Goal: Task Accomplishment & Management: Use online tool/utility

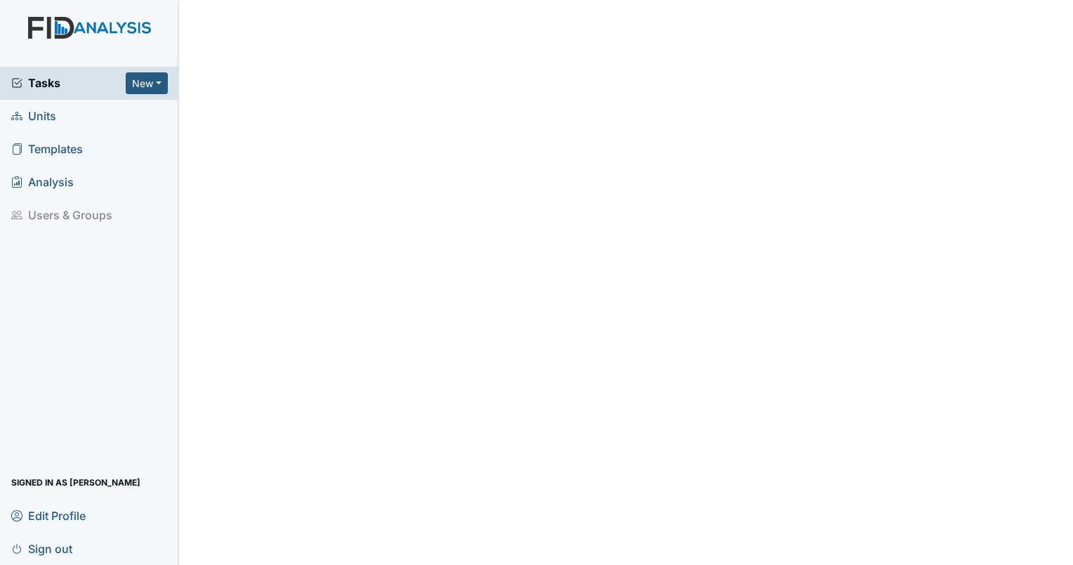
click at [49, 117] on span "Units" at bounding box center [33, 116] width 45 height 22
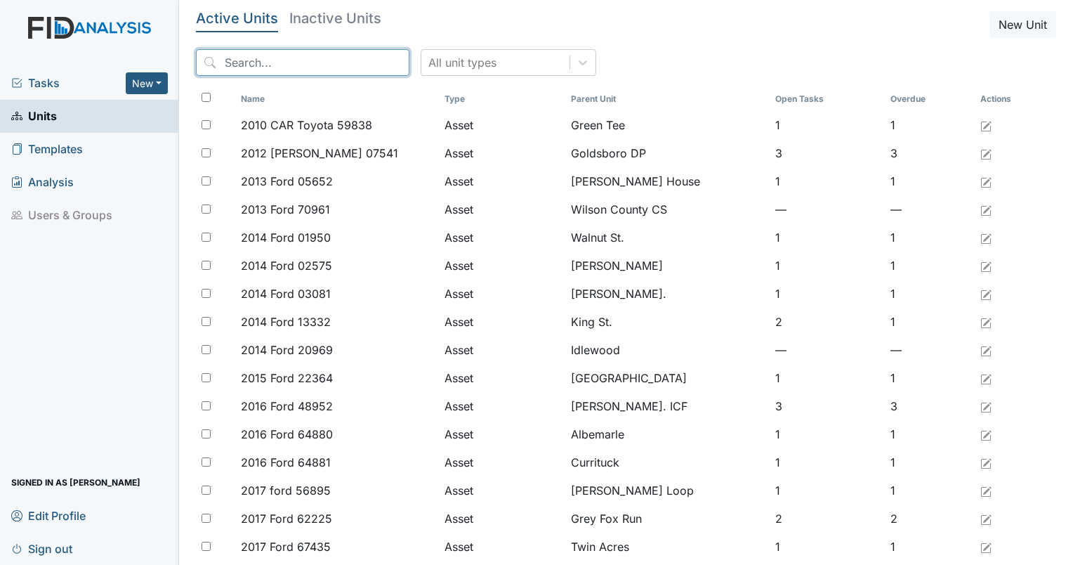
click at [275, 70] on input "search" at bounding box center [303, 62] width 214 height 27
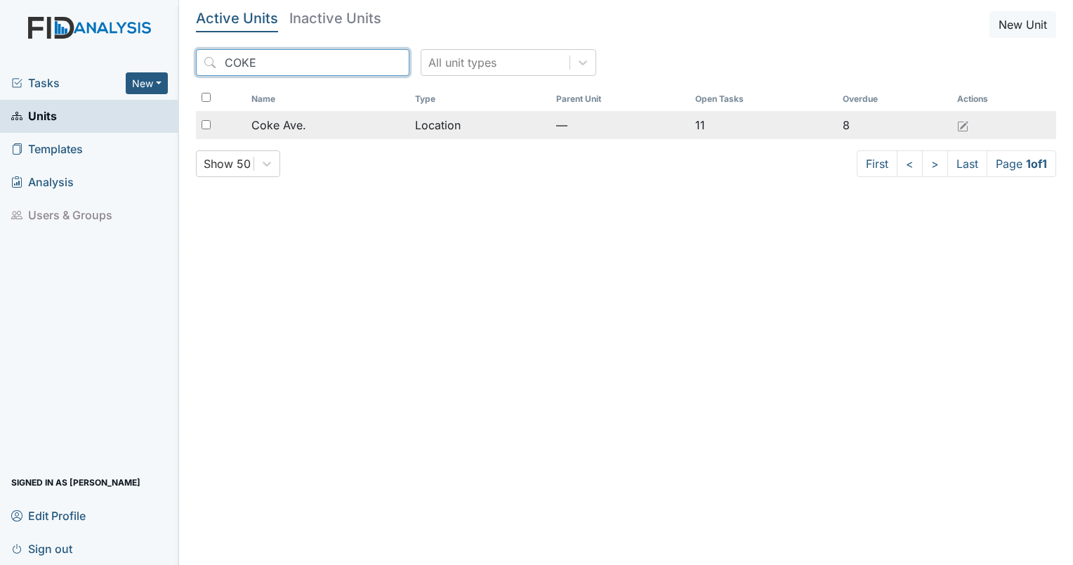
type input "COKE"
click at [313, 118] on div "Coke Ave." at bounding box center [327, 125] width 152 height 17
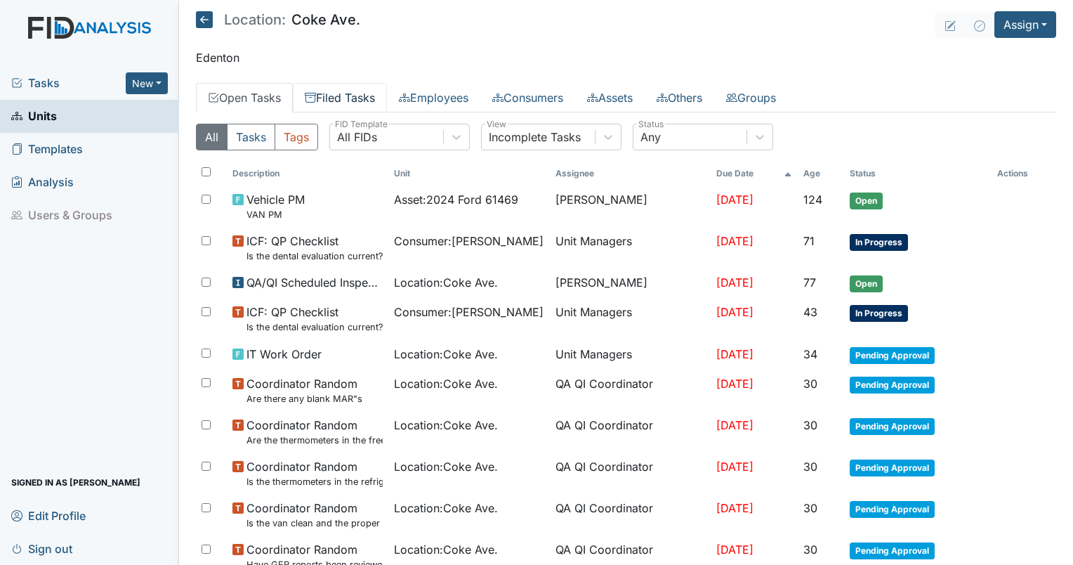
click at [355, 99] on link "Filed Tasks" at bounding box center [340, 98] width 94 height 30
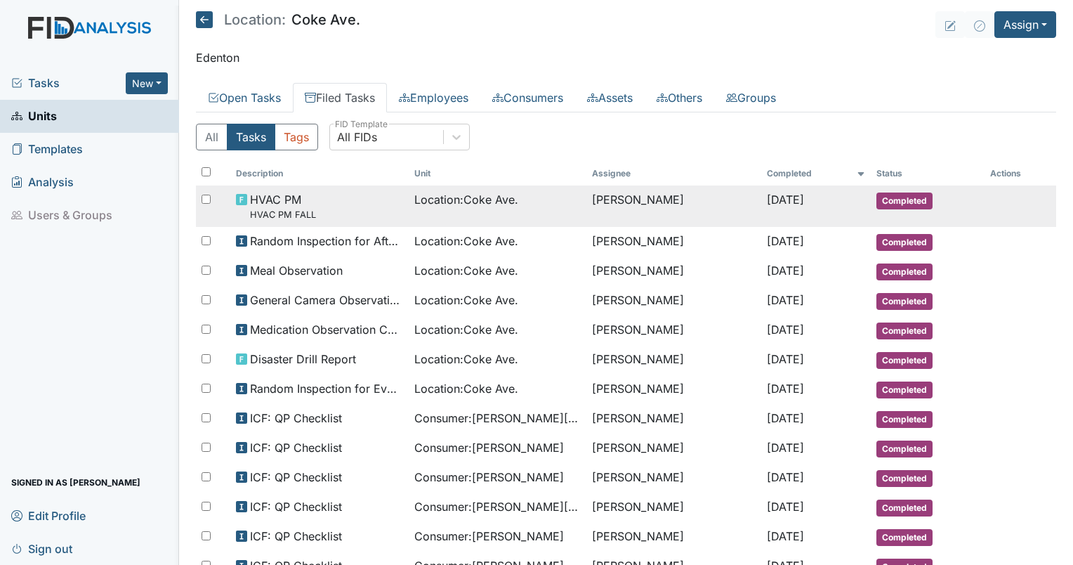
click at [361, 202] on div "HVAC PM HVAC PM FALL" at bounding box center [319, 206] width 167 height 30
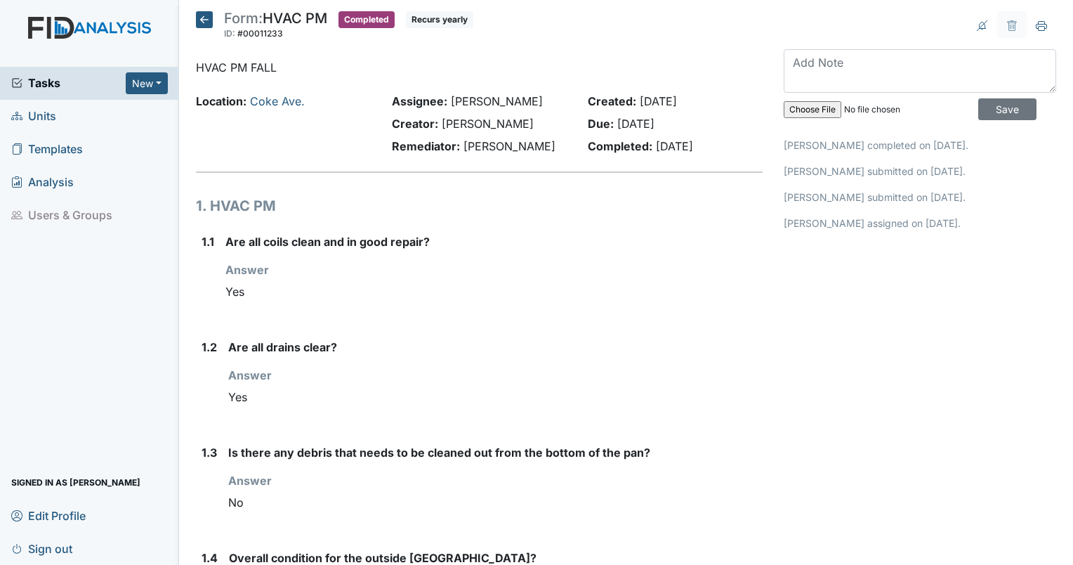
click at [209, 25] on icon at bounding box center [204, 19] width 17 height 17
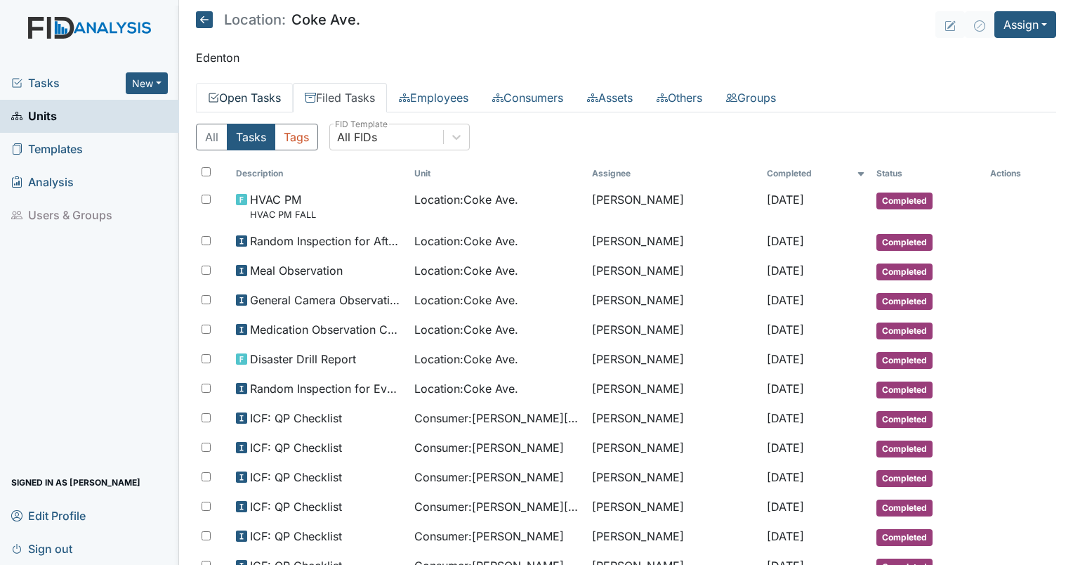
click at [256, 96] on link "Open Tasks" at bounding box center [244, 98] width 97 height 30
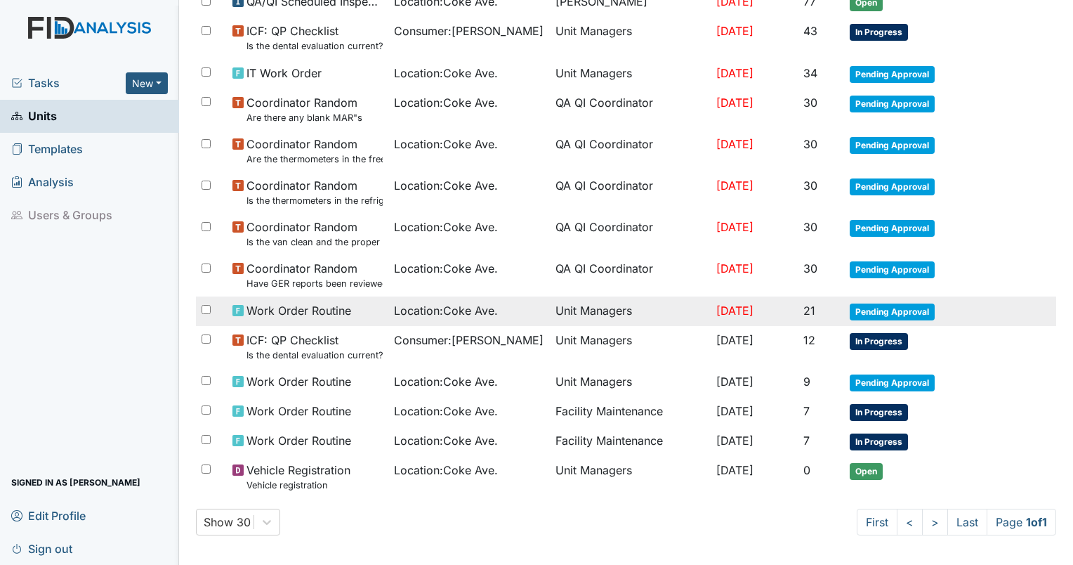
scroll to position [281, 0]
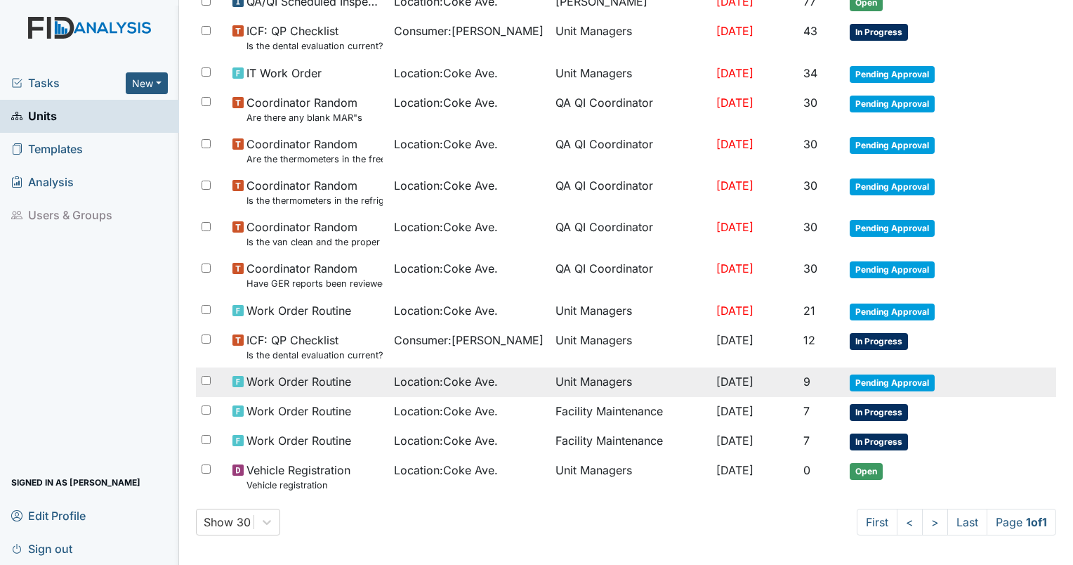
click at [882, 378] on span "Pending Approval" at bounding box center [892, 382] width 85 height 17
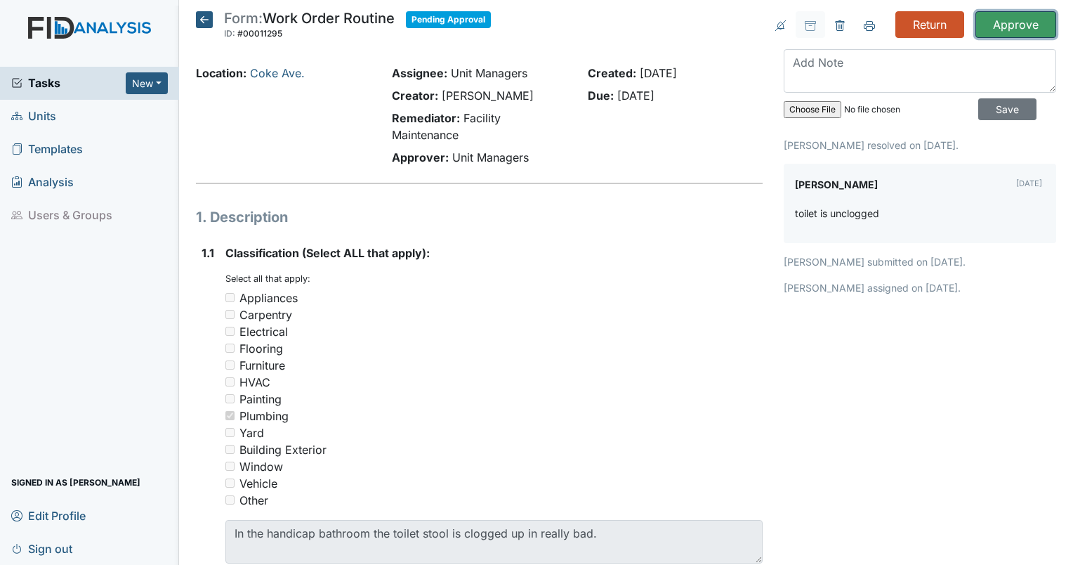
click at [1008, 25] on input "Approve" at bounding box center [1016, 24] width 81 height 27
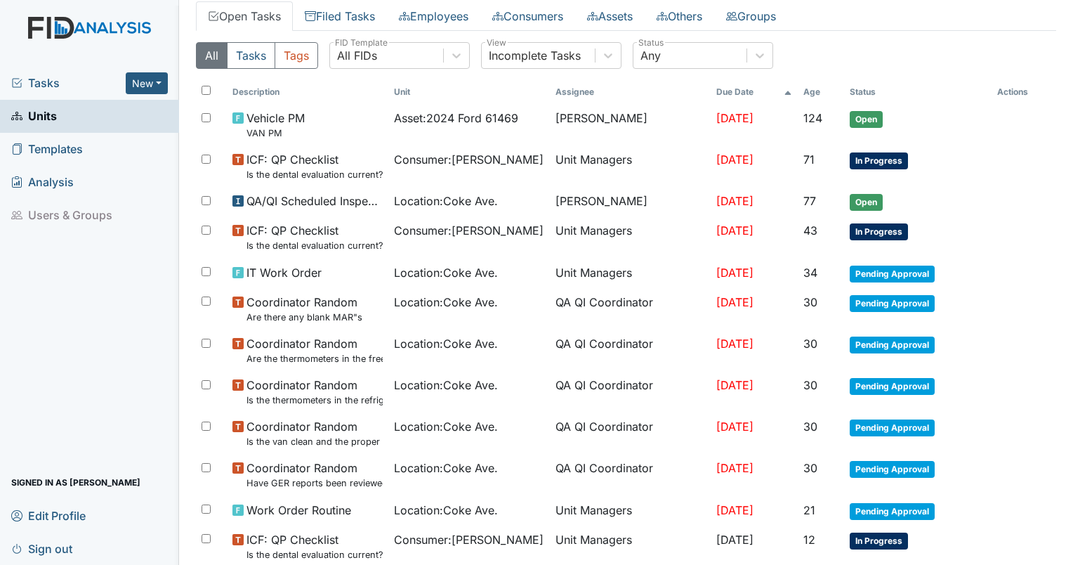
scroll to position [87, 0]
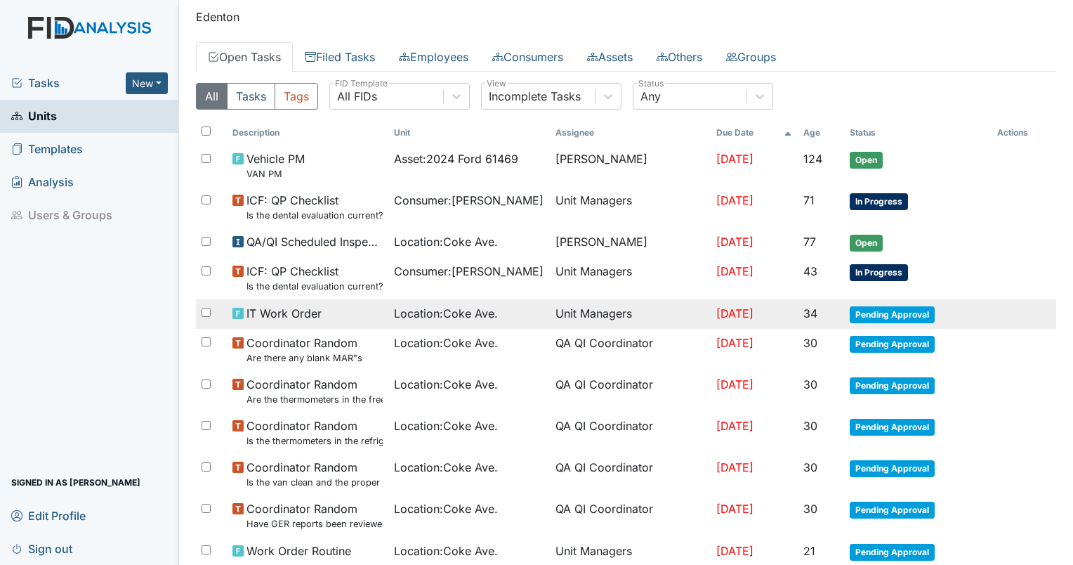
click at [897, 312] on span "Pending Approval" at bounding box center [892, 314] width 85 height 17
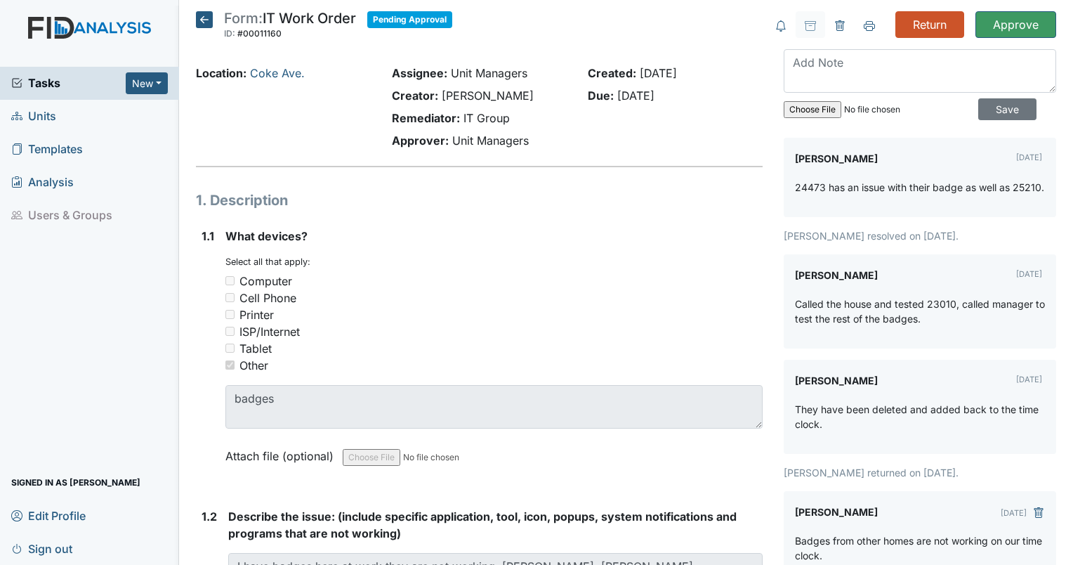
click at [202, 20] on icon at bounding box center [204, 19] width 17 height 17
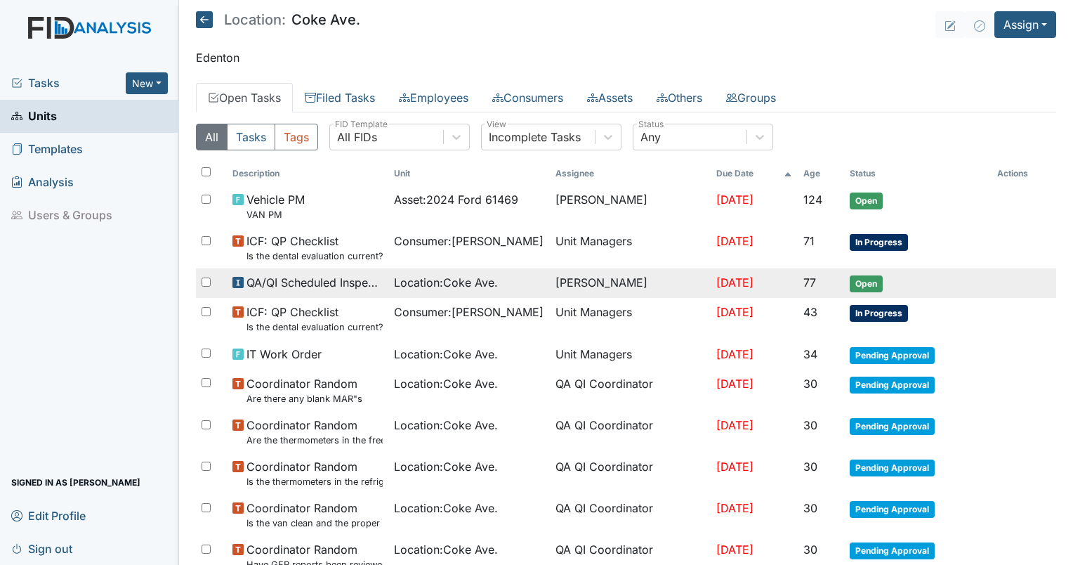
click at [669, 284] on td "[PERSON_NAME]" at bounding box center [631, 283] width 162 height 30
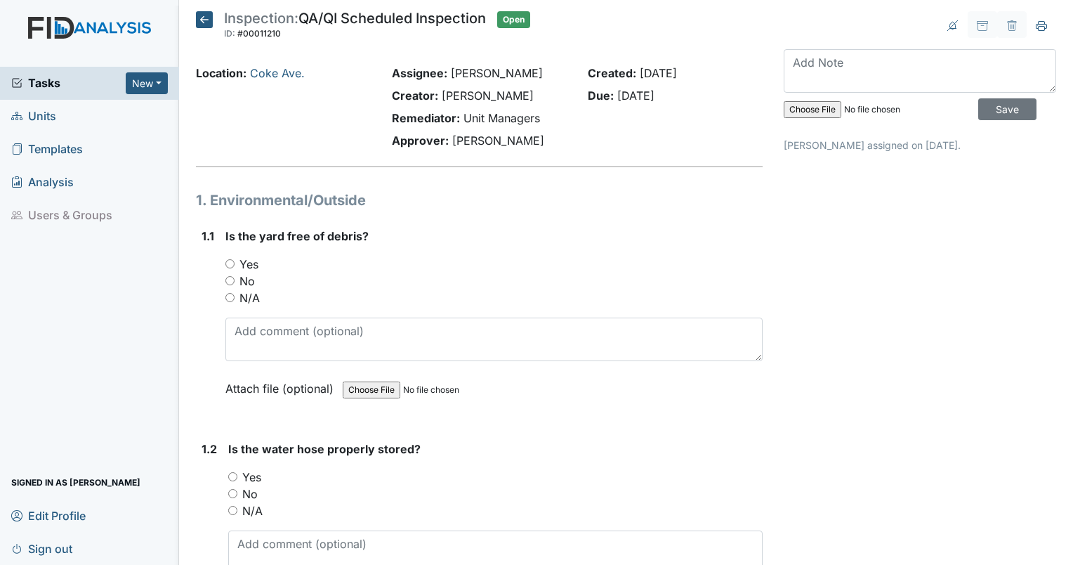
click at [202, 20] on icon at bounding box center [204, 19] width 17 height 17
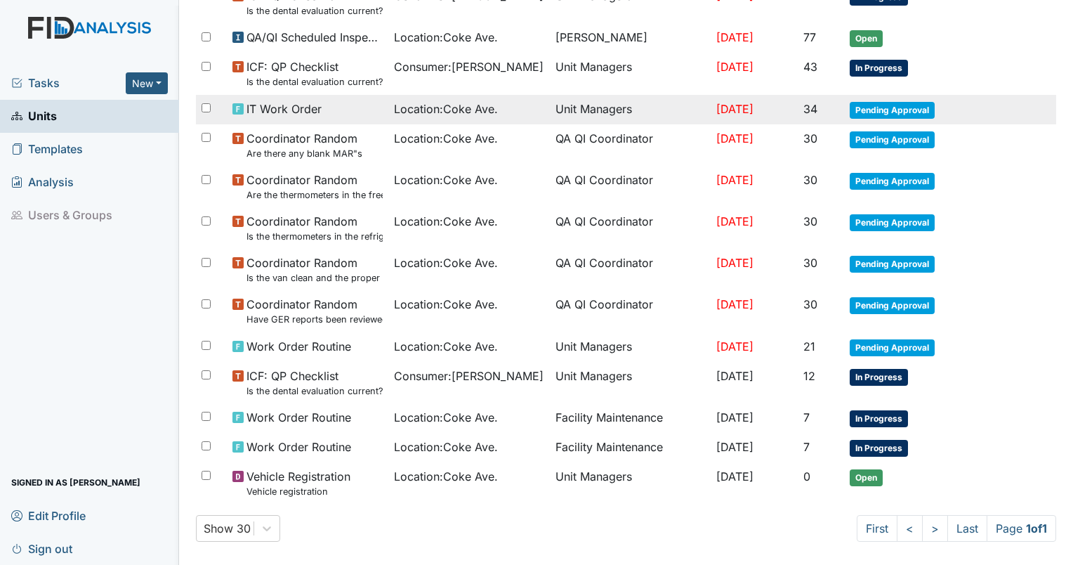
scroll to position [252, 0]
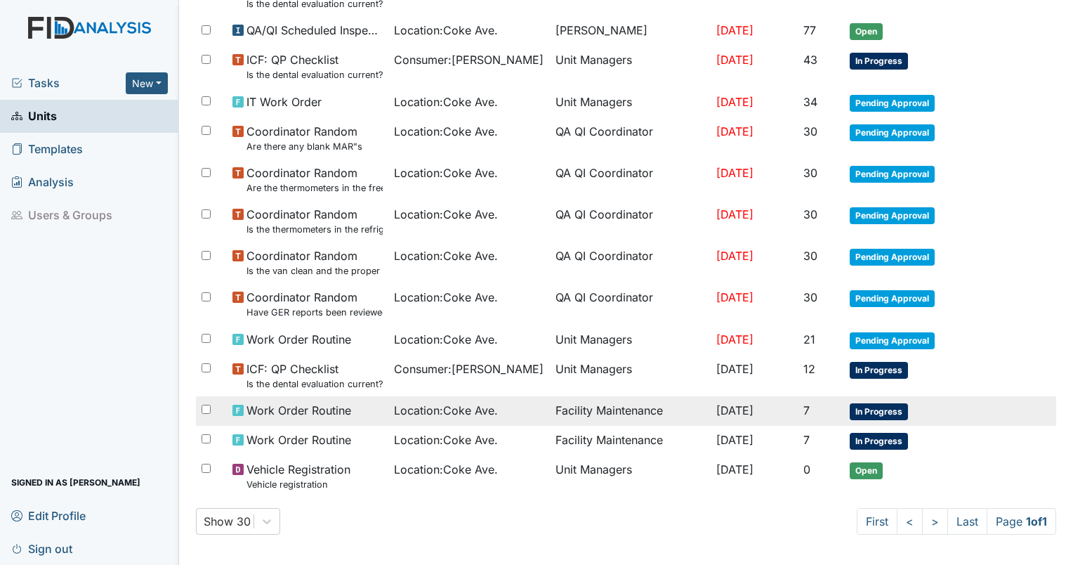
click at [628, 417] on td "Facility Maintenance" at bounding box center [631, 411] width 162 height 30
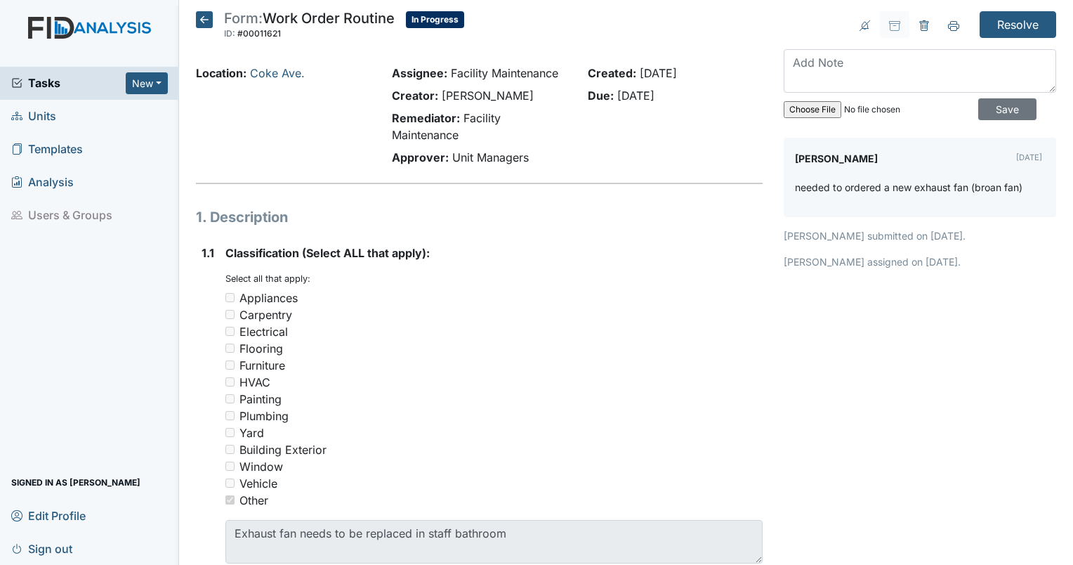
click at [196, 17] on icon at bounding box center [204, 19] width 17 height 17
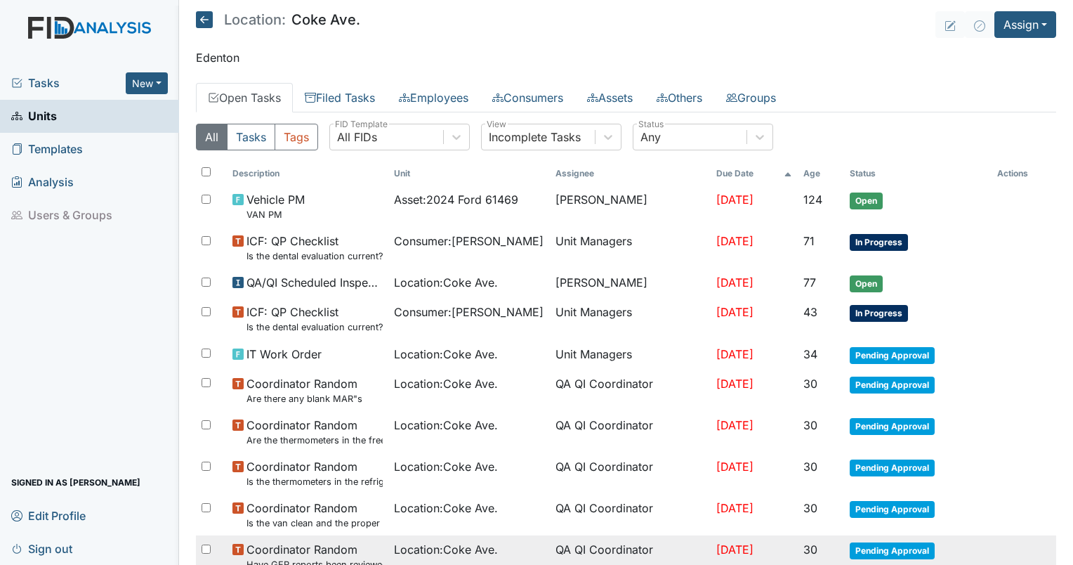
scroll to position [211, 0]
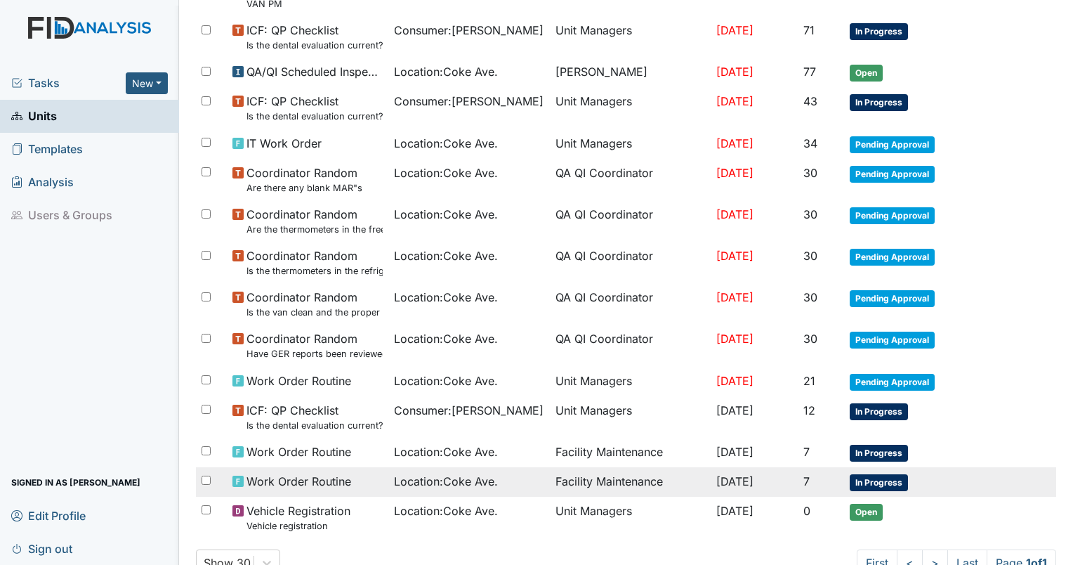
click at [576, 483] on td "Facility Maintenance" at bounding box center [631, 482] width 162 height 30
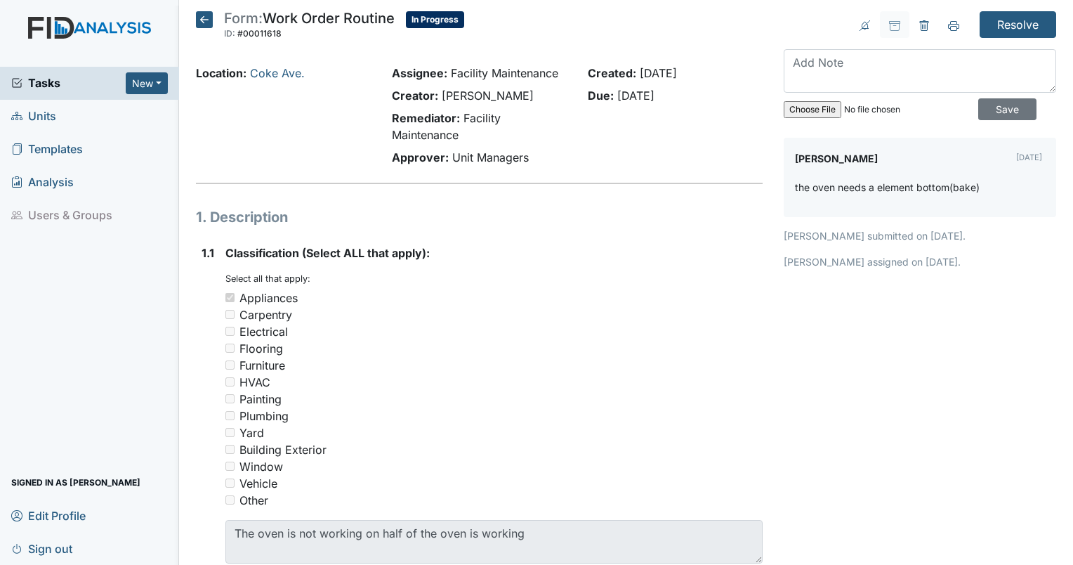
click at [210, 22] on icon at bounding box center [204, 19] width 17 height 17
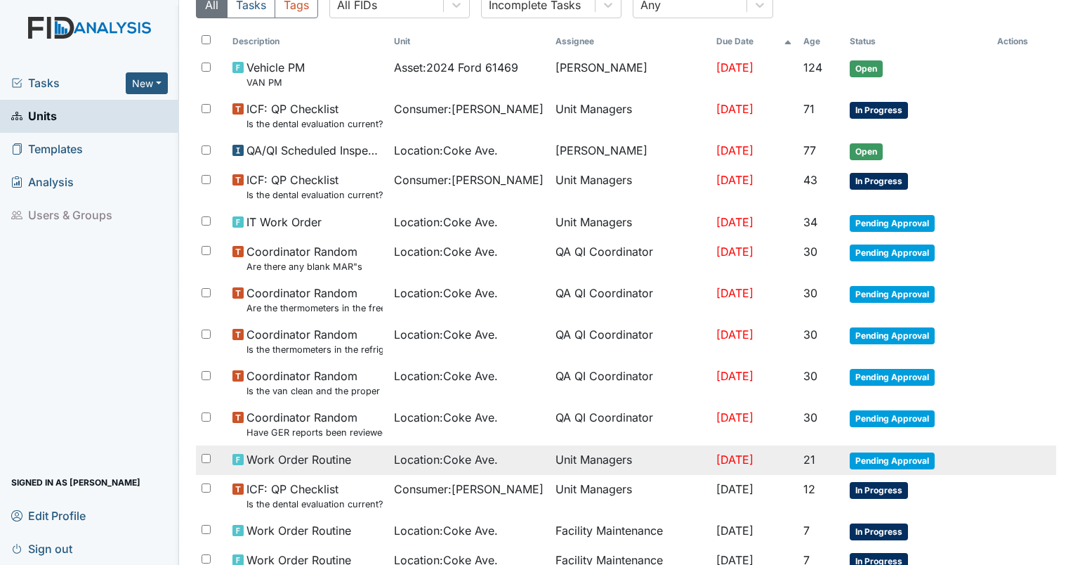
scroll to position [252, 0]
